Goal: Information Seeking & Learning: Learn about a topic

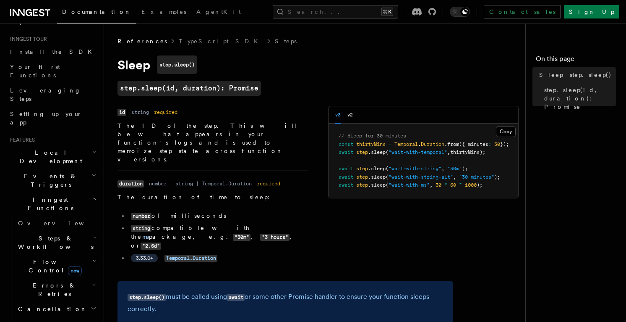
scroll to position [115, 0]
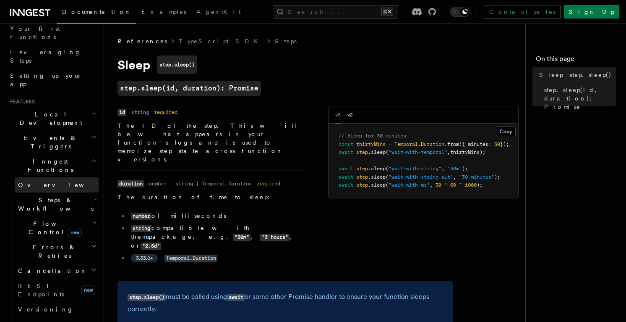
click at [37, 181] on span "Overview" at bounding box center [61, 184] width 86 height 7
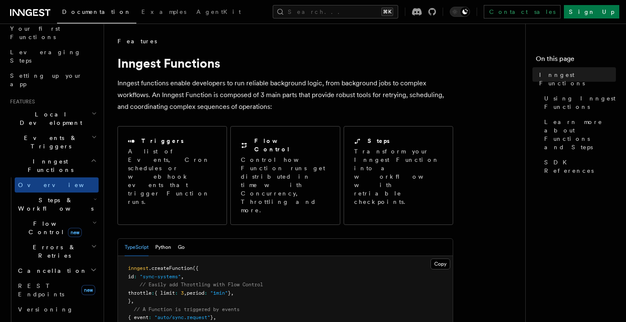
click at [56, 196] on span "Steps & Workflows" at bounding box center [54, 204] width 79 height 17
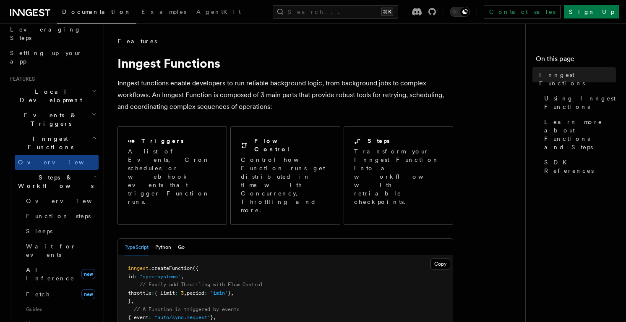
scroll to position [143, 0]
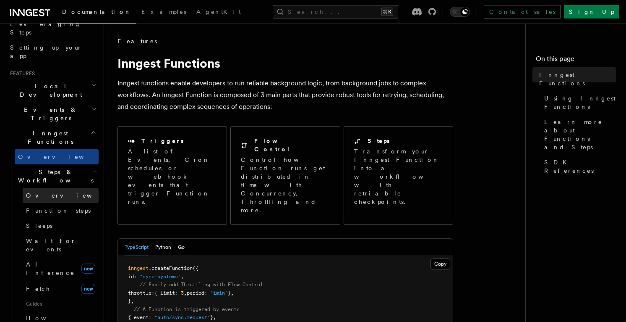
click at [49, 192] on span "Overview" at bounding box center [69, 195] width 86 height 7
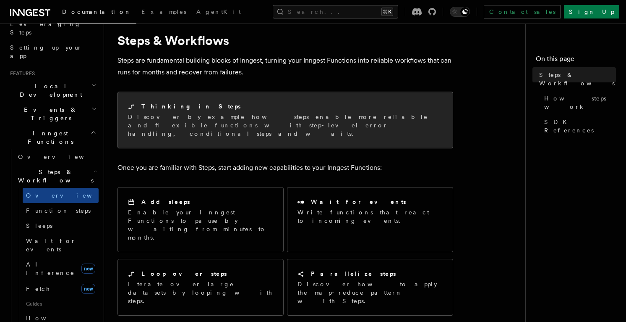
scroll to position [24, 0]
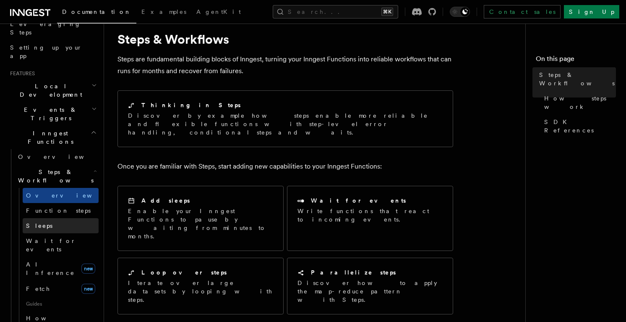
click at [40, 222] on span "Sleeps" at bounding box center [39, 225] width 26 height 7
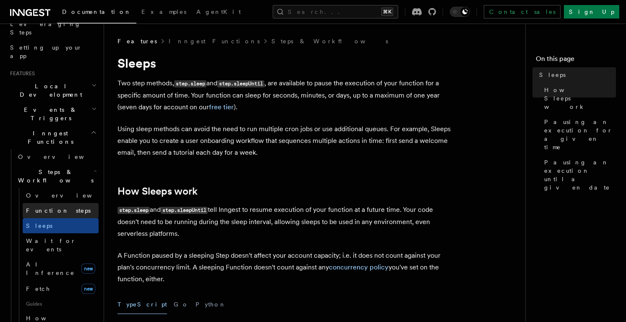
click at [43, 203] on link "Function steps" at bounding box center [61, 210] width 76 height 15
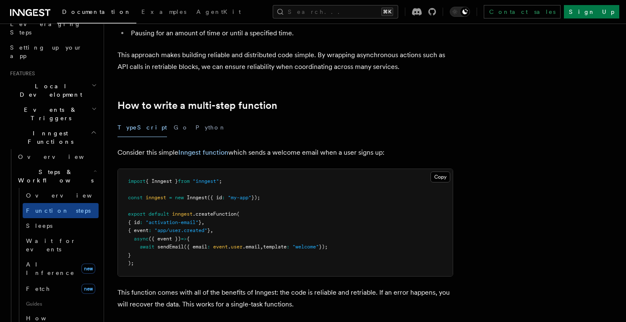
scroll to position [204, 0]
click at [196, 131] on button "Python" at bounding box center [211, 127] width 31 height 19
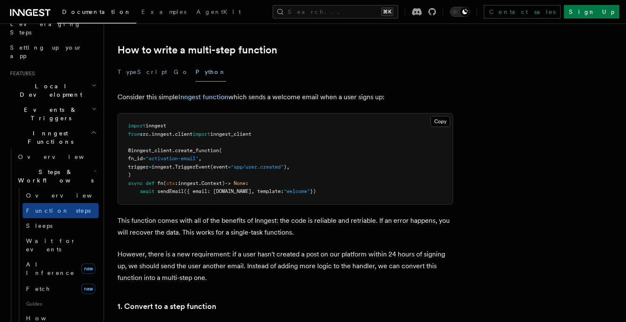
scroll to position [246, 0]
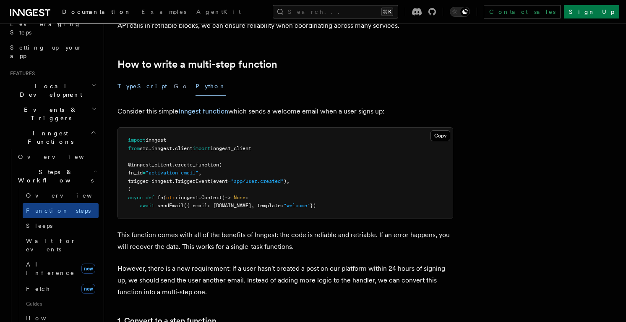
click at [132, 94] on button "TypeScript" at bounding box center [143, 86] width 50 height 19
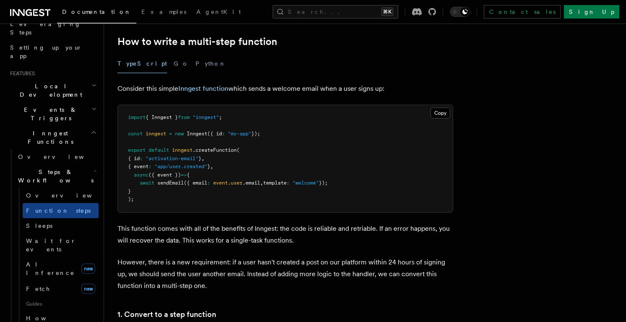
scroll to position [271, 0]
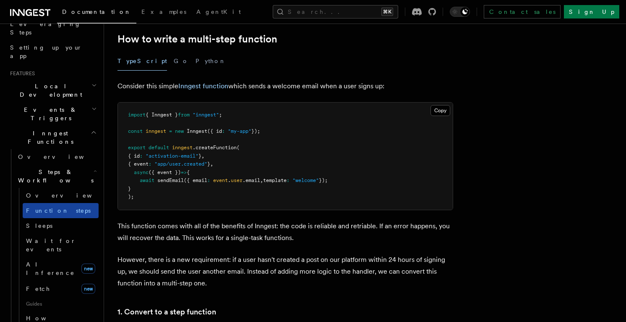
click at [57, 207] on span "Function steps" at bounding box center [58, 210] width 65 height 7
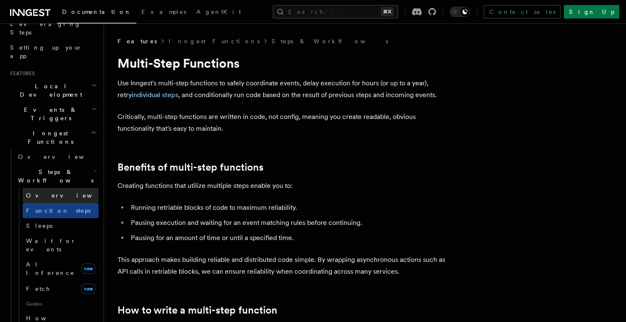
click at [48, 192] on span "Overview" at bounding box center [69, 195] width 86 height 7
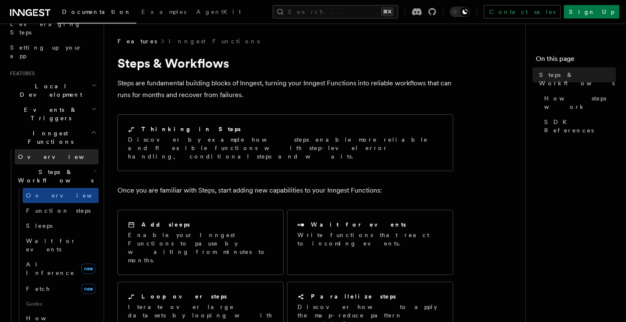
click at [30, 153] on span "Overview" at bounding box center [61, 156] width 86 height 7
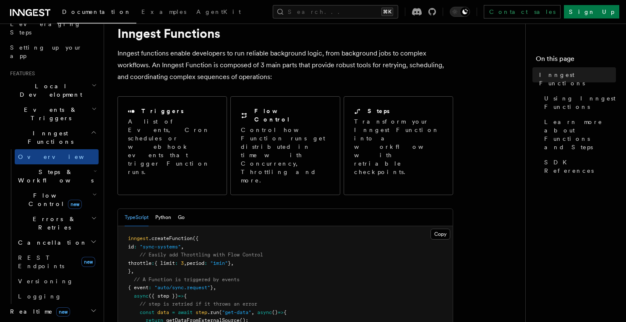
scroll to position [91, 0]
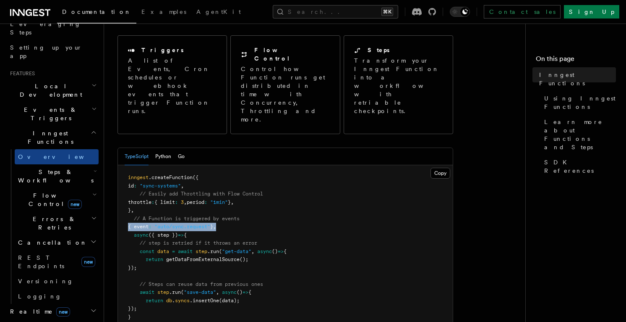
drag, startPoint x: 237, startPoint y: 193, endPoint x: 121, endPoint y: 192, distance: 115.9
click at [121, 192] on pre "inngest .createFunction ({ id : "sync-systems" , // Easily add Throttling with …" at bounding box center [285, 251] width 335 height 173
click at [231, 196] on pre "inngest .createFunction ({ id : "sync-systems" , // Easily add Throttling with …" at bounding box center [285, 251] width 335 height 173
